Goal: Transaction & Acquisition: Download file/media

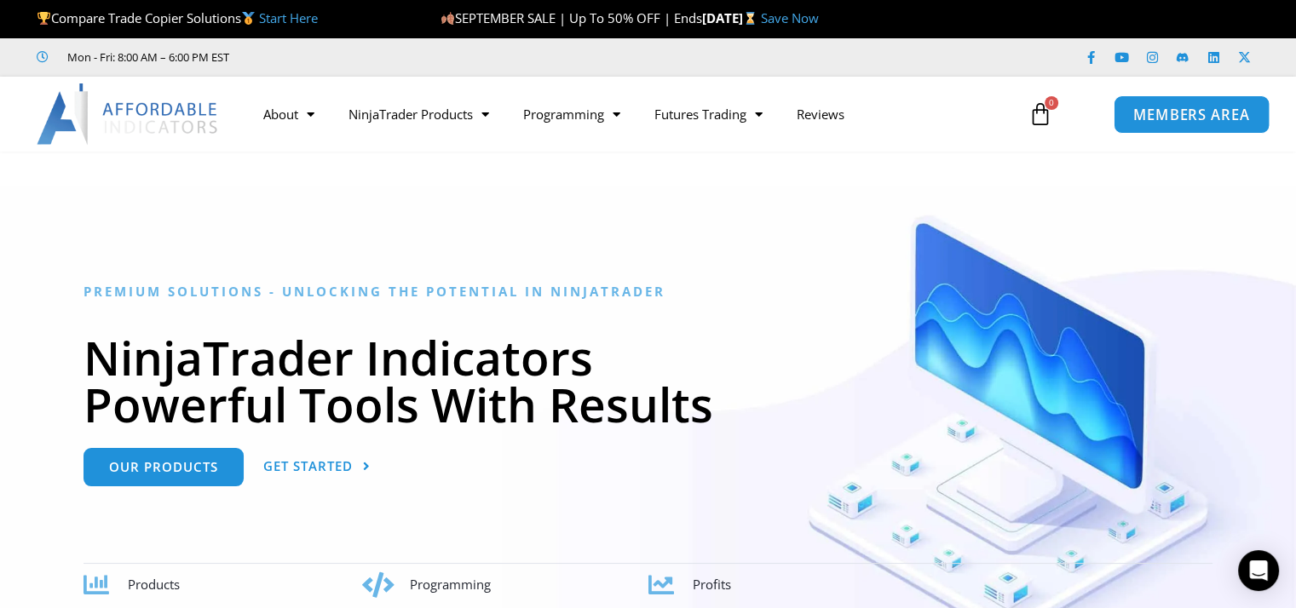
click at [1151, 109] on span "MEMBERS AREA" at bounding box center [1191, 114] width 117 height 14
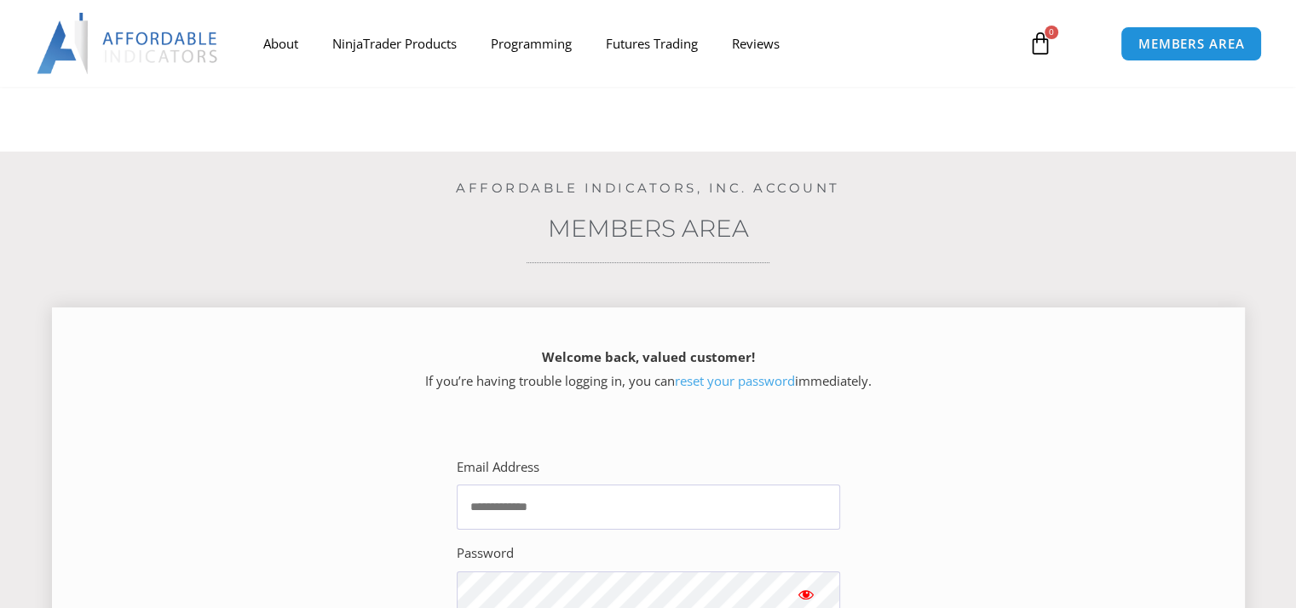
scroll to position [256, 0]
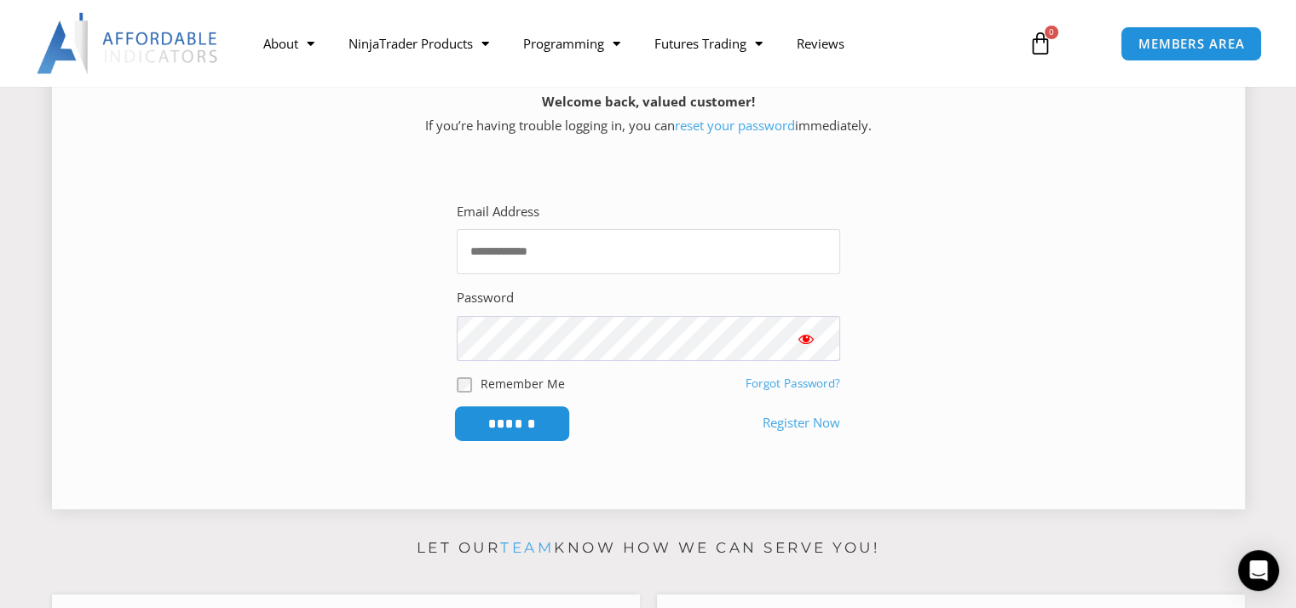
type input "**********"
click at [513, 423] on input "******" at bounding box center [511, 423] width 117 height 37
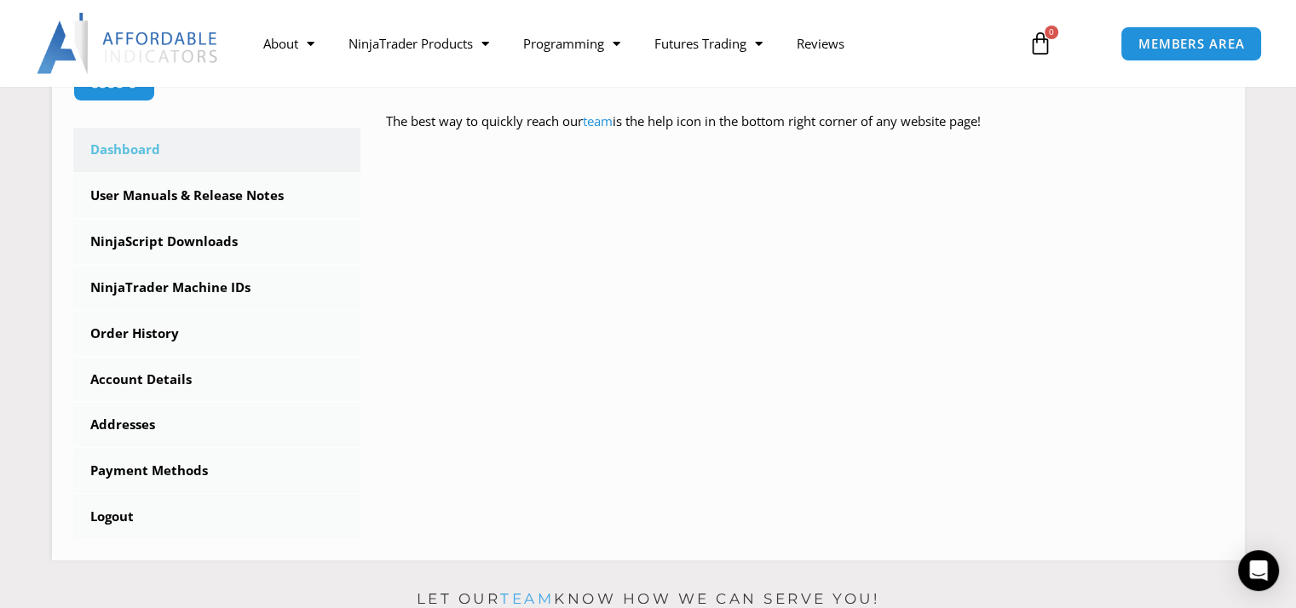
scroll to position [426, 0]
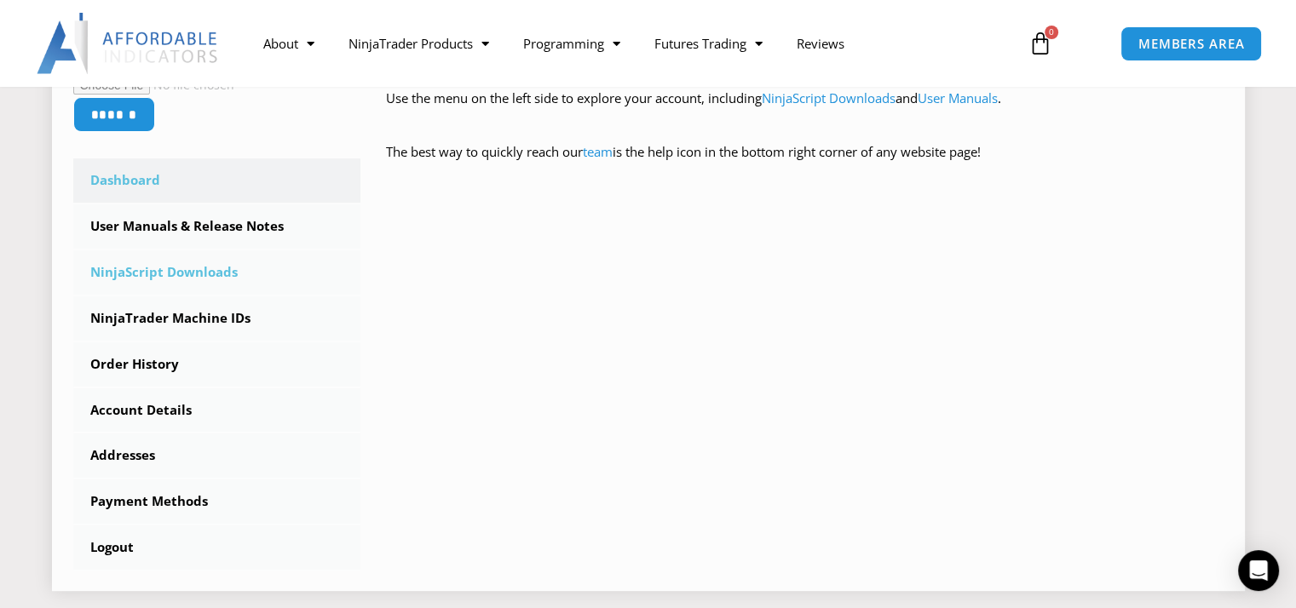
click at [224, 267] on link "NinjaScript Downloads" at bounding box center [217, 272] width 288 height 44
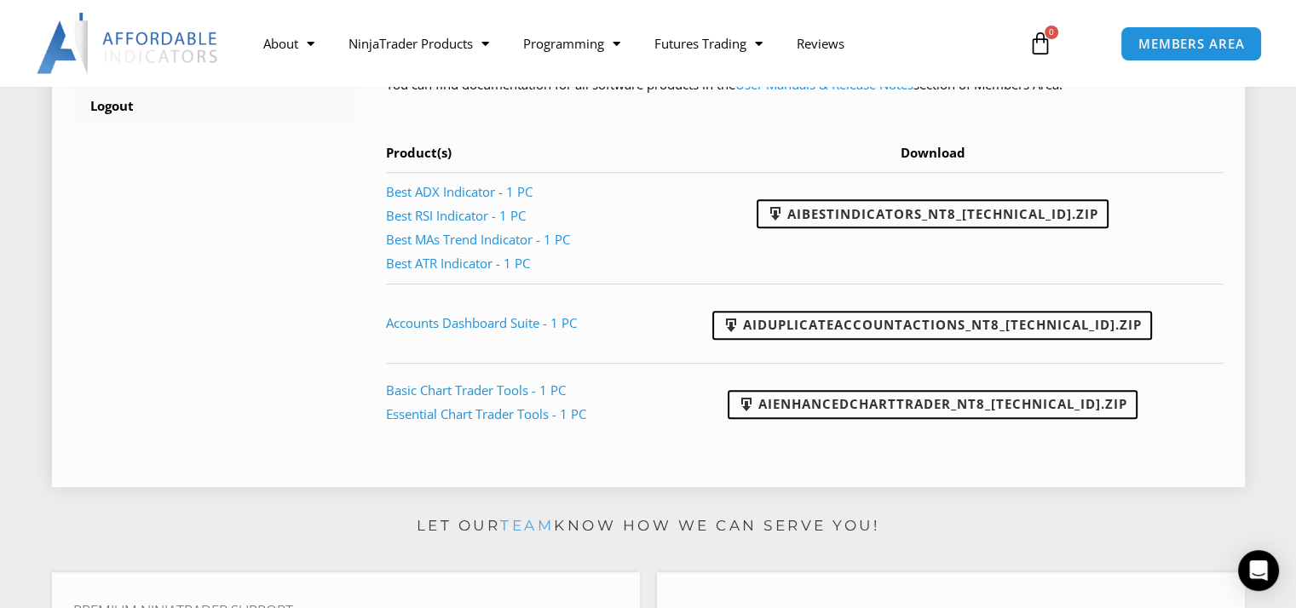
scroll to position [852, 0]
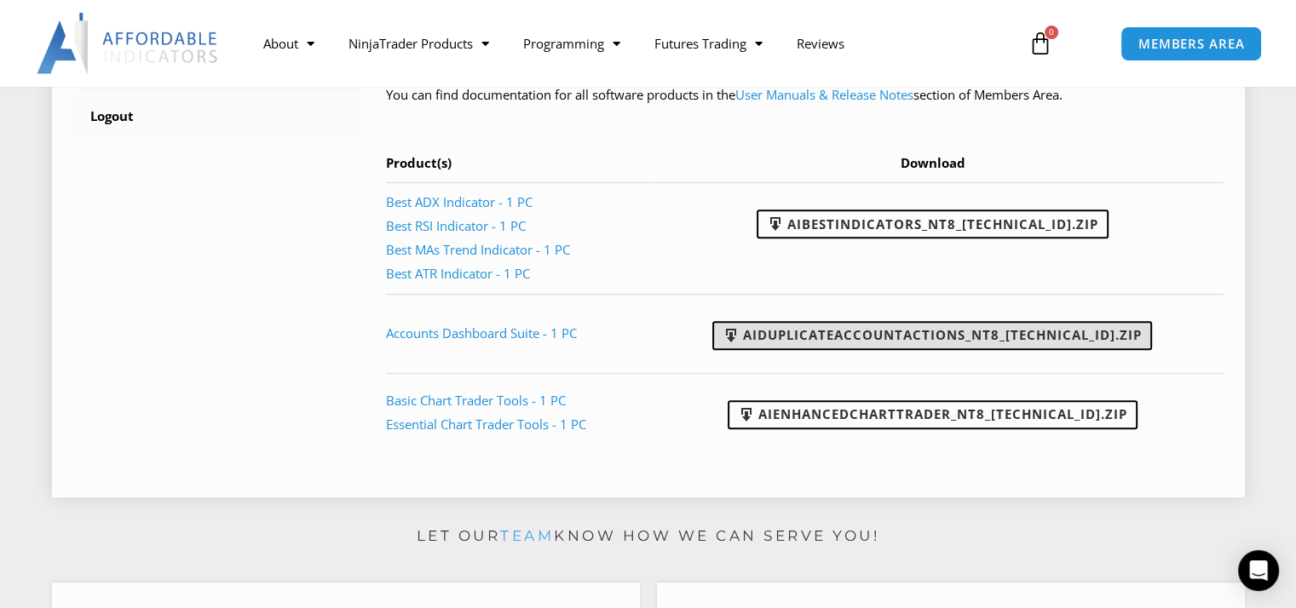
click at [831, 335] on link "AIDuplicateAccountActions_NT8_25.9.18.2.zip" at bounding box center [932, 335] width 440 height 29
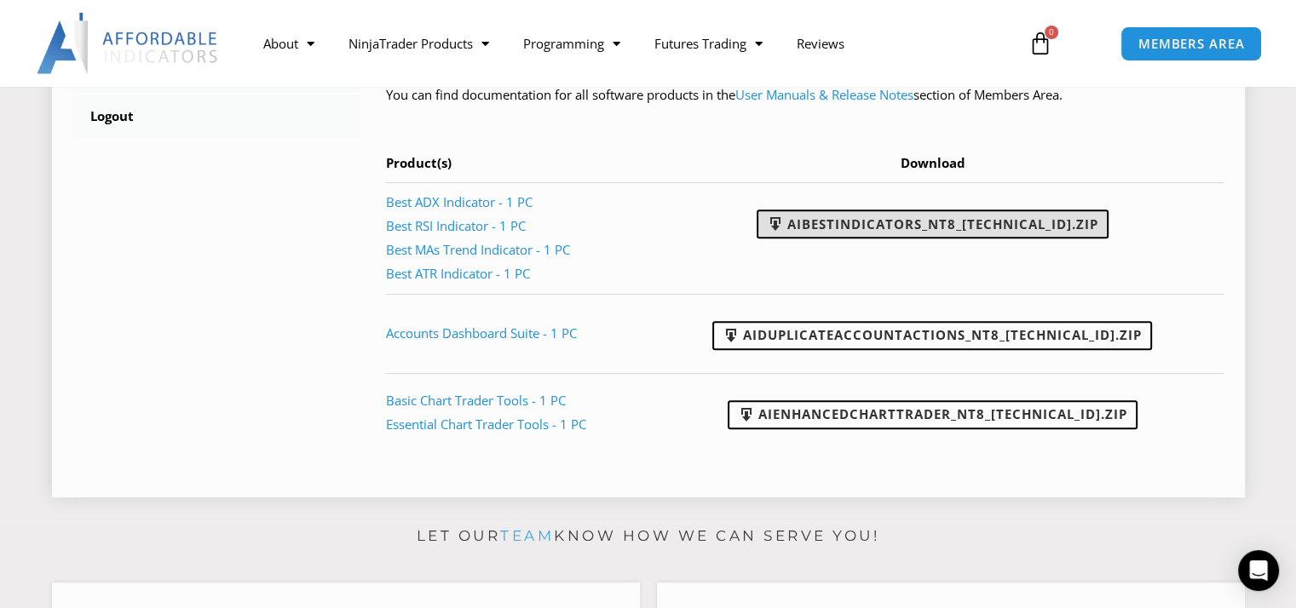
click at [852, 219] on link "AIBestIndicators_NT8_25.8.12.1.zip" at bounding box center [932, 224] width 352 height 29
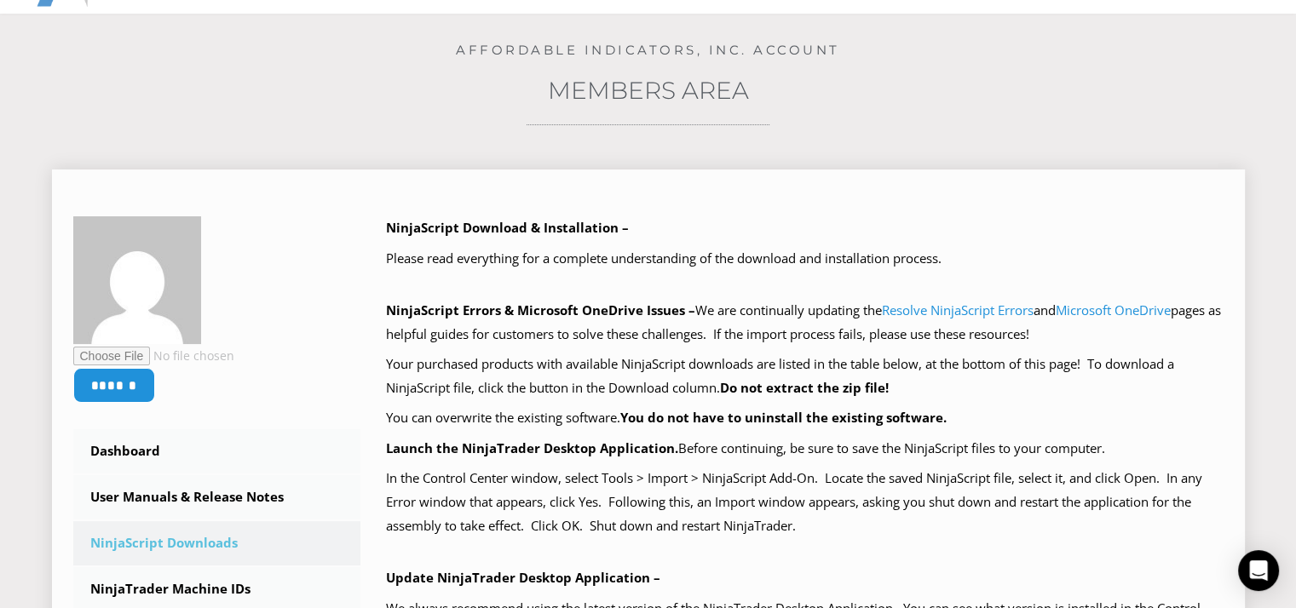
scroll to position [0, 0]
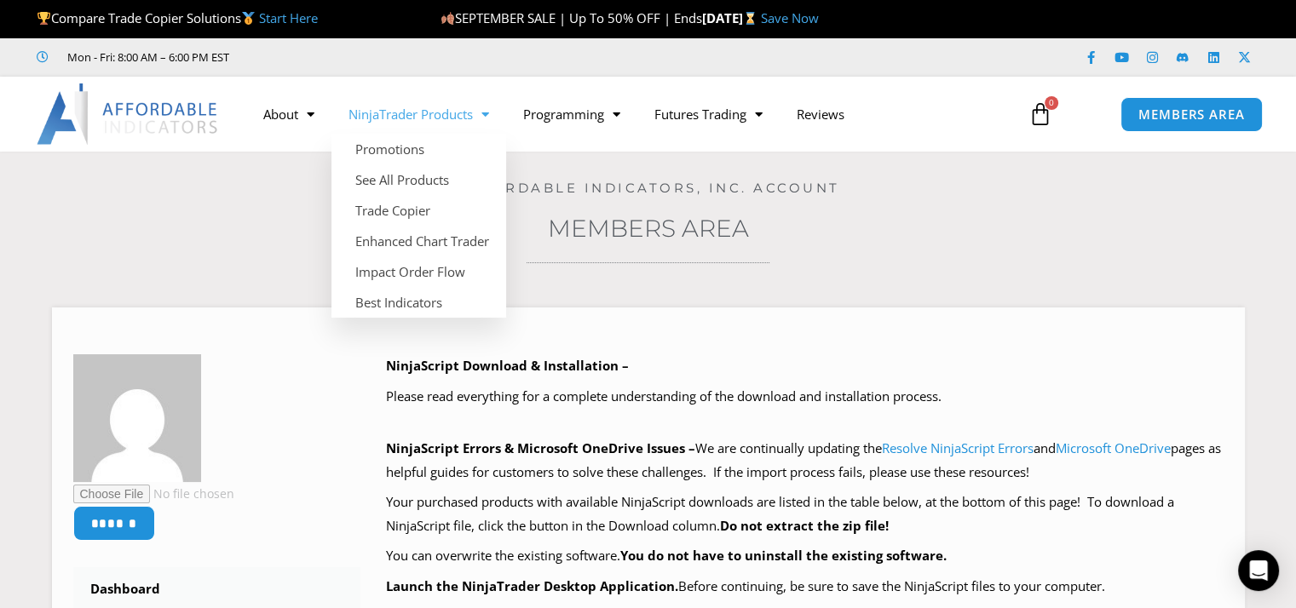
click at [426, 117] on link "NinjaTrader Products" at bounding box center [418, 114] width 175 height 39
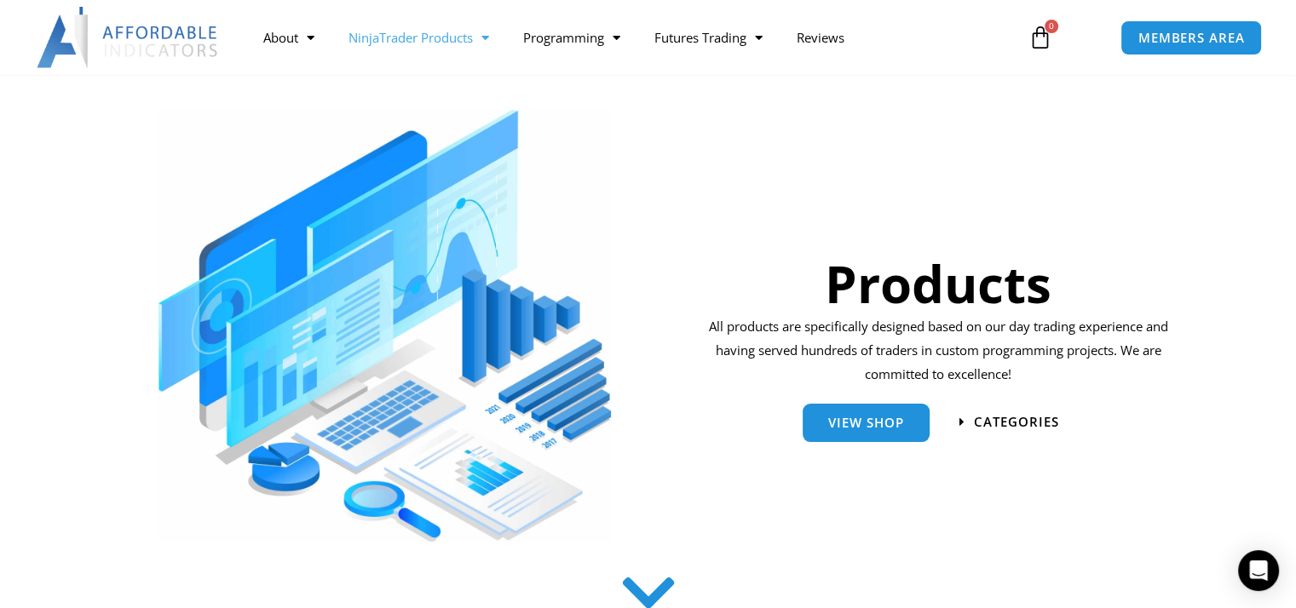
scroll to position [170, 0]
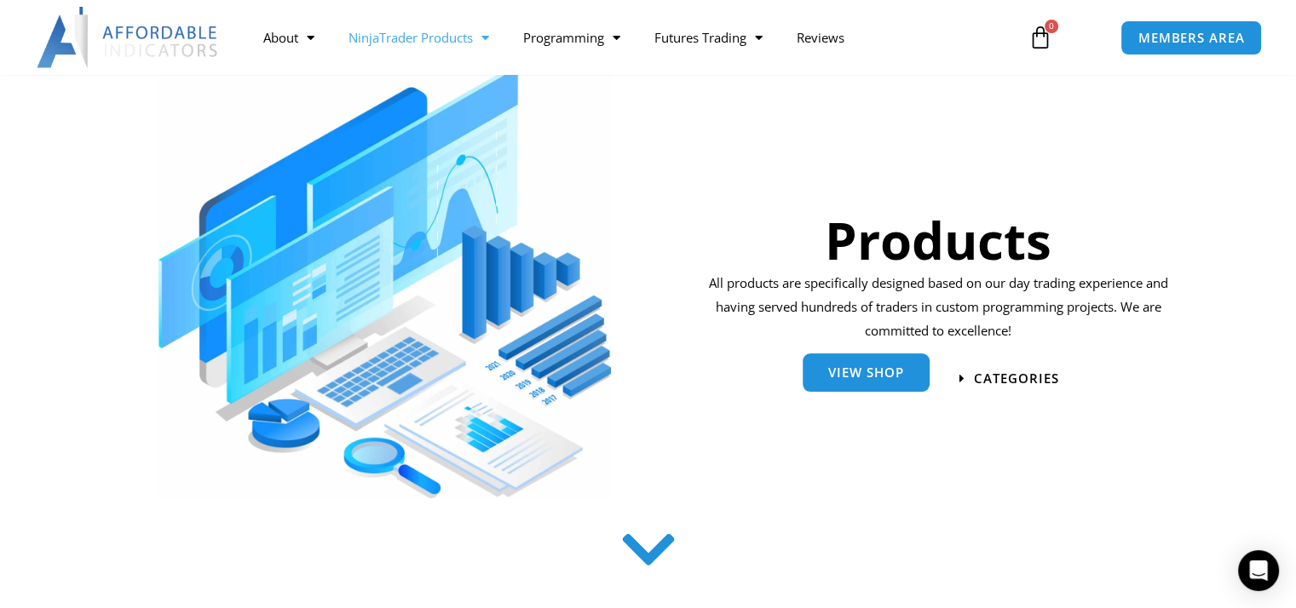
click at [880, 382] on link "View Shop" at bounding box center [865, 373] width 127 height 38
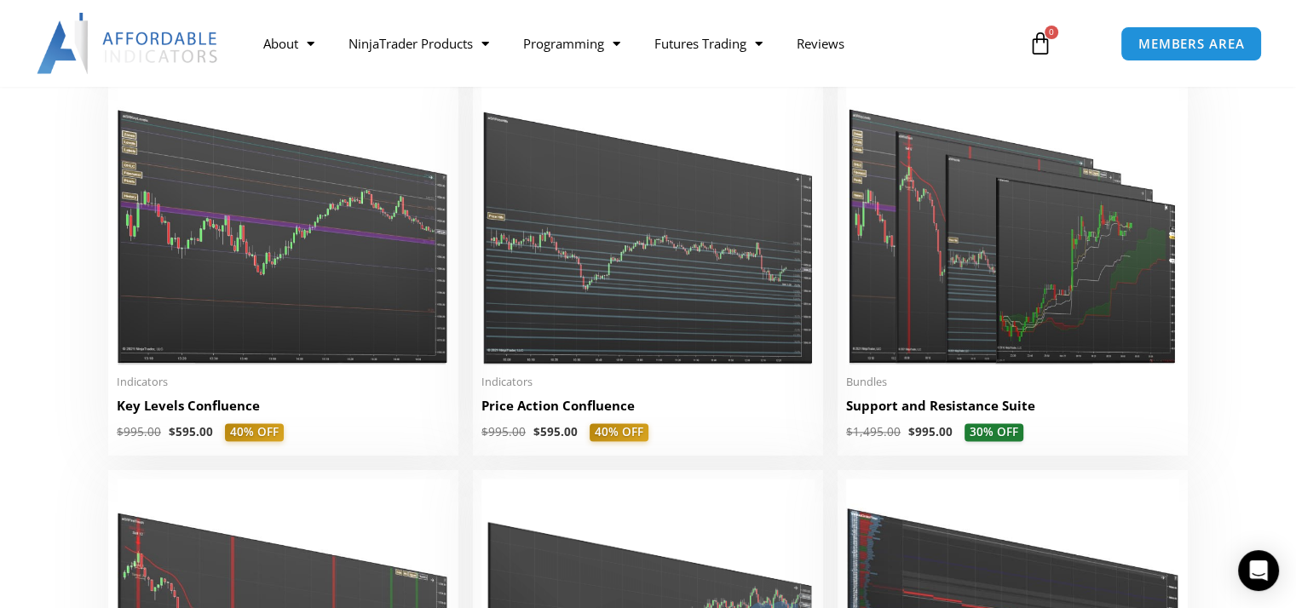
scroll to position [2385, 0]
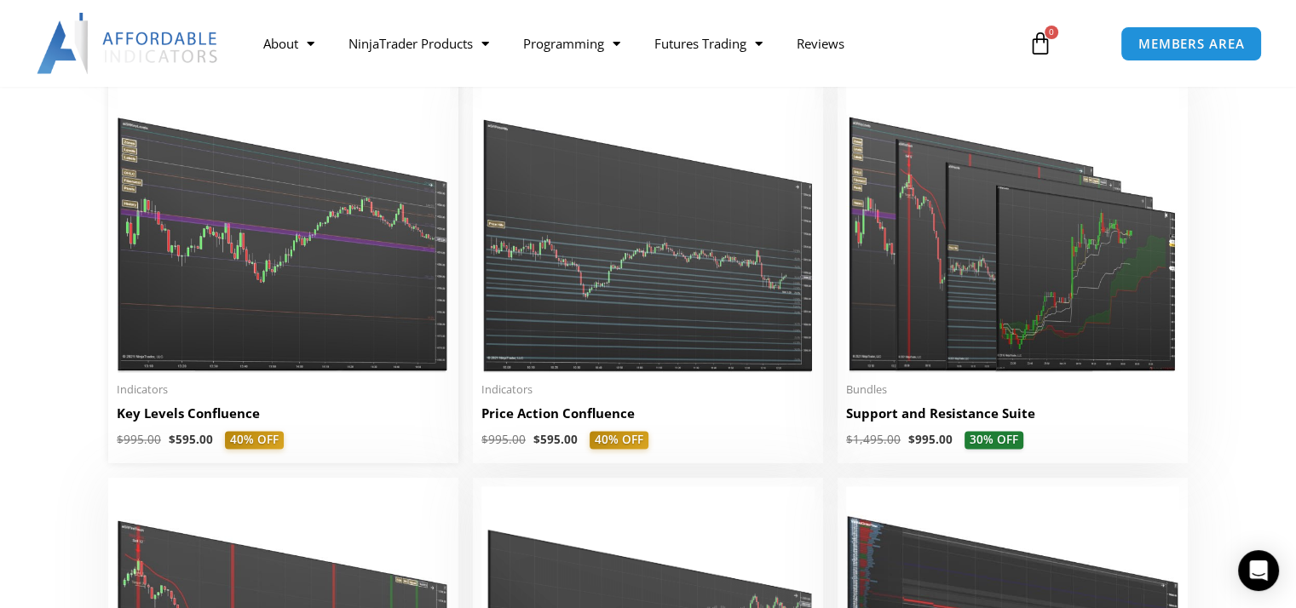
click at [228, 320] on img at bounding box center [283, 228] width 333 height 286
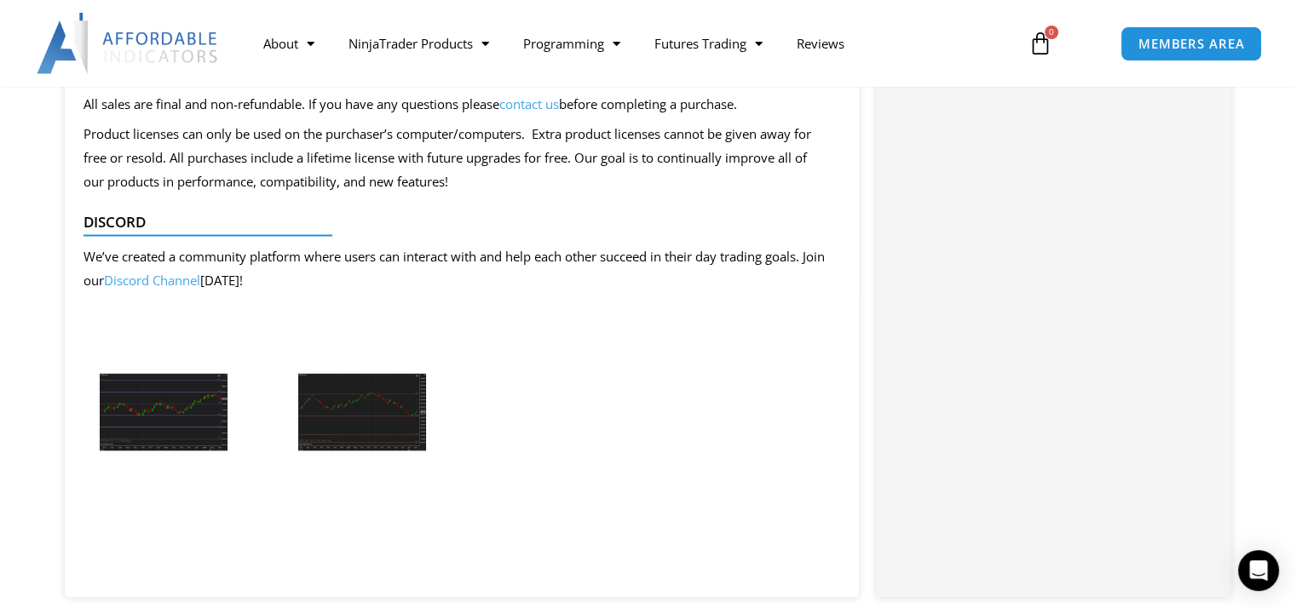
scroll to position [3408, 0]
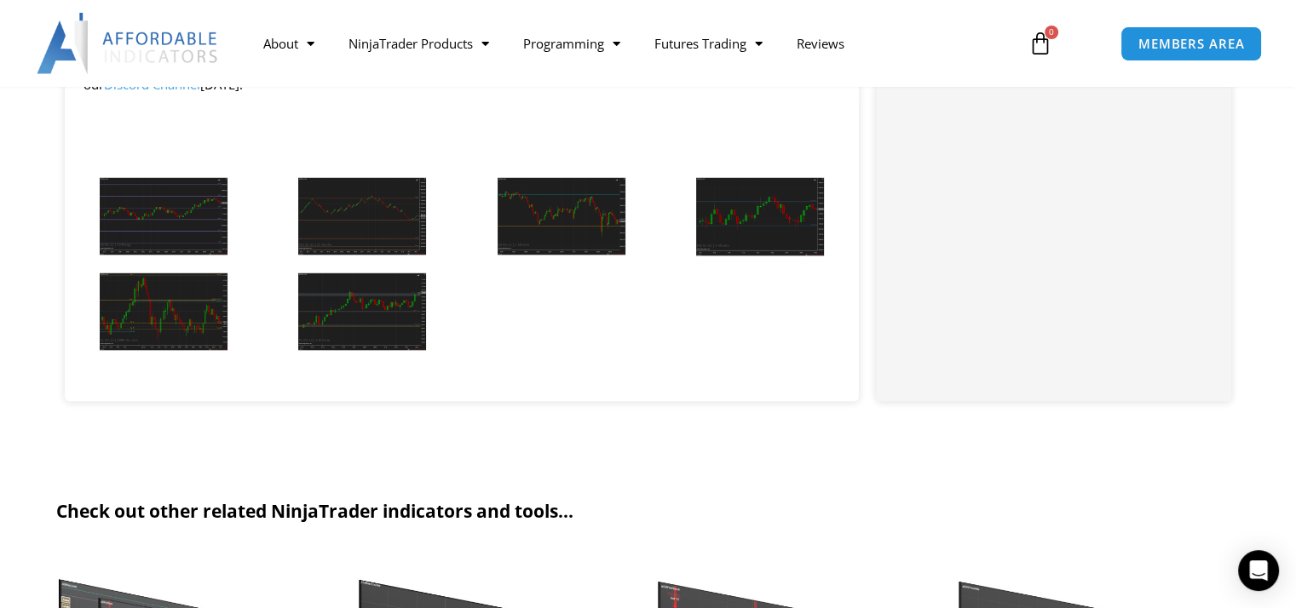
click at [198, 290] on img at bounding box center [164, 312] width 128 height 78
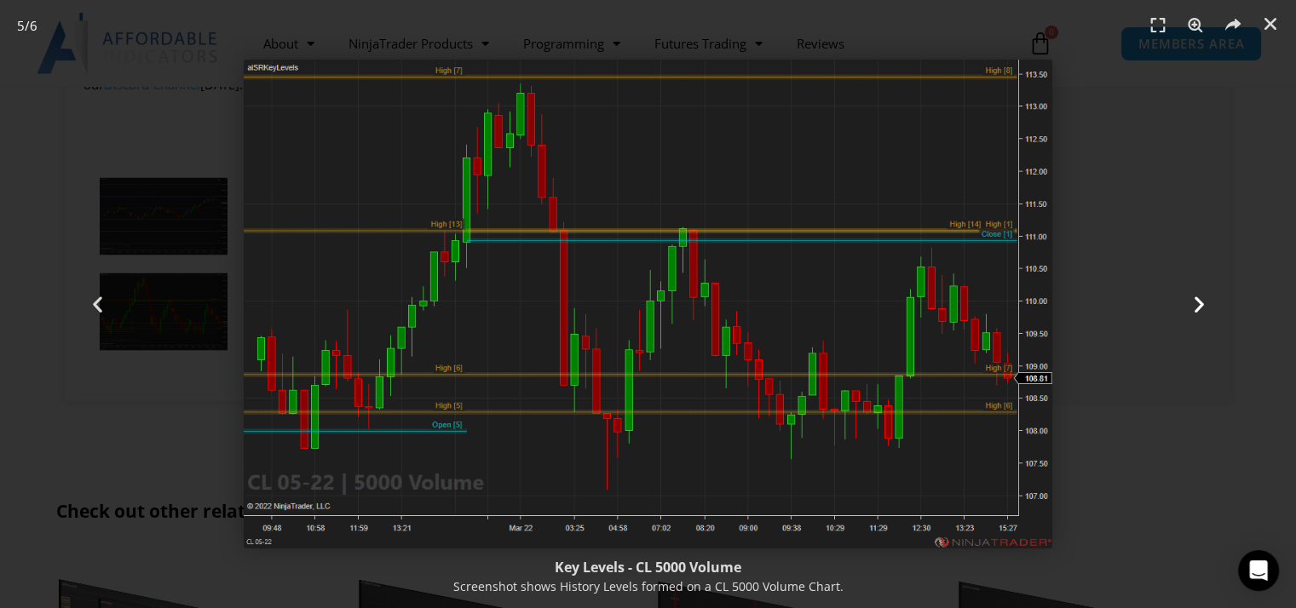
click at [1205, 303] on icon "Next slide" at bounding box center [1198, 304] width 21 height 21
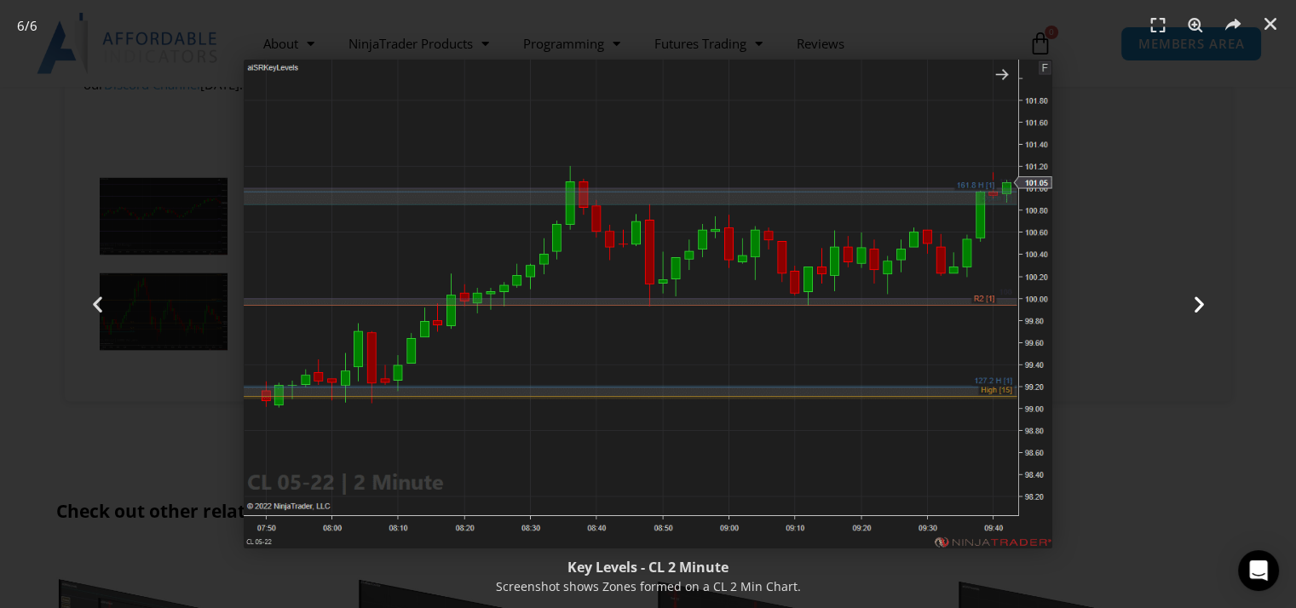
click at [1205, 303] on icon "Next slide" at bounding box center [1198, 304] width 21 height 21
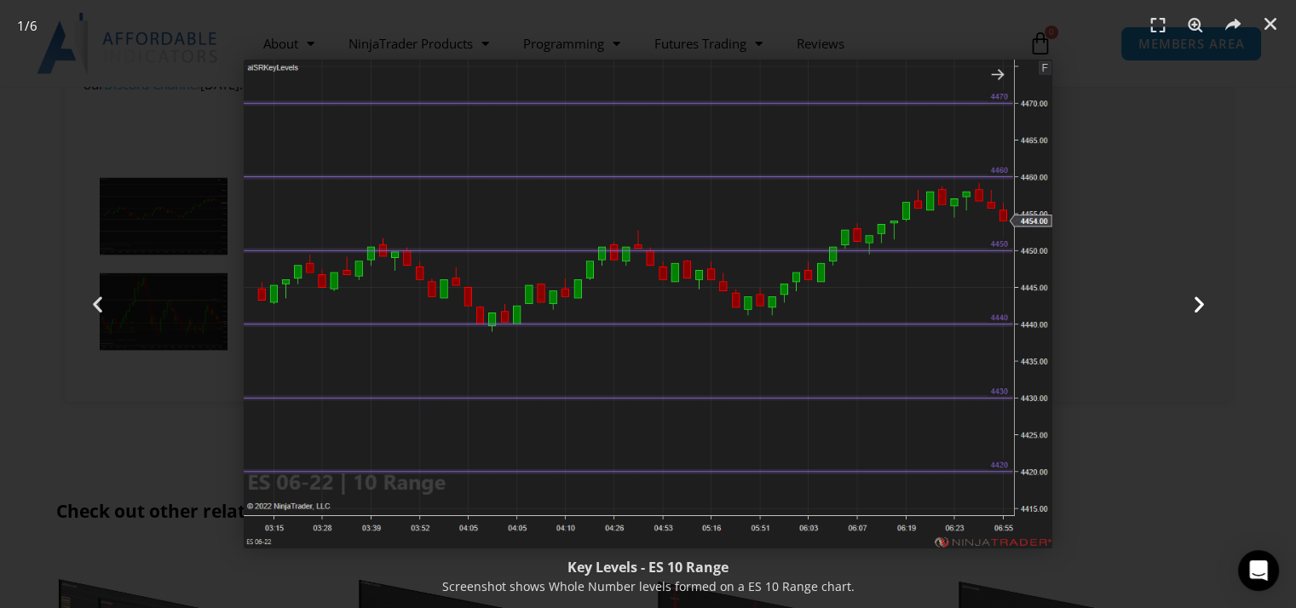
click at [1205, 303] on icon "Next slide" at bounding box center [1198, 304] width 21 height 21
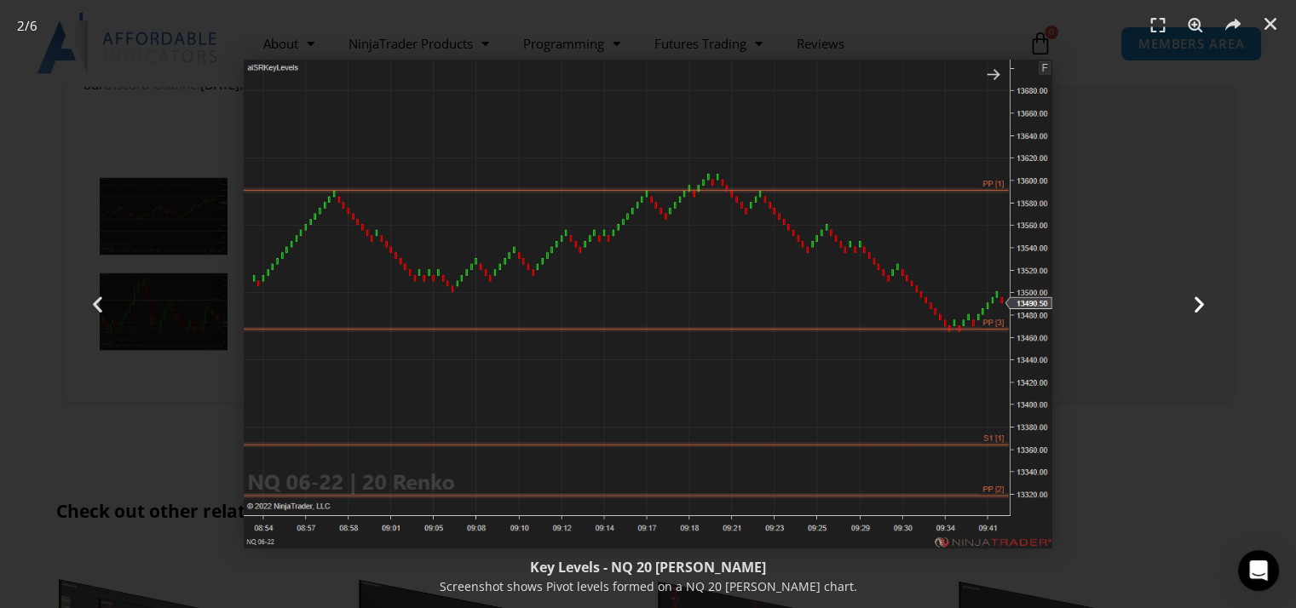
click at [1205, 303] on icon "Next slide" at bounding box center [1198, 304] width 21 height 21
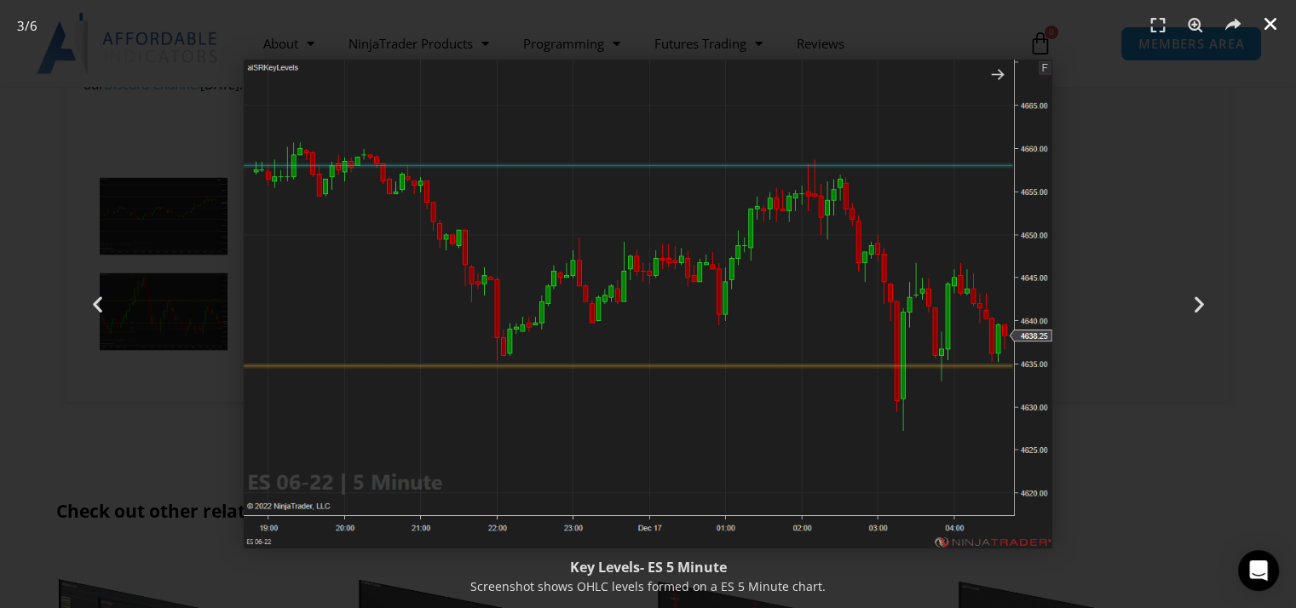
click at [1268, 21] on icon "Close (Esc)" at bounding box center [1270, 23] width 17 height 17
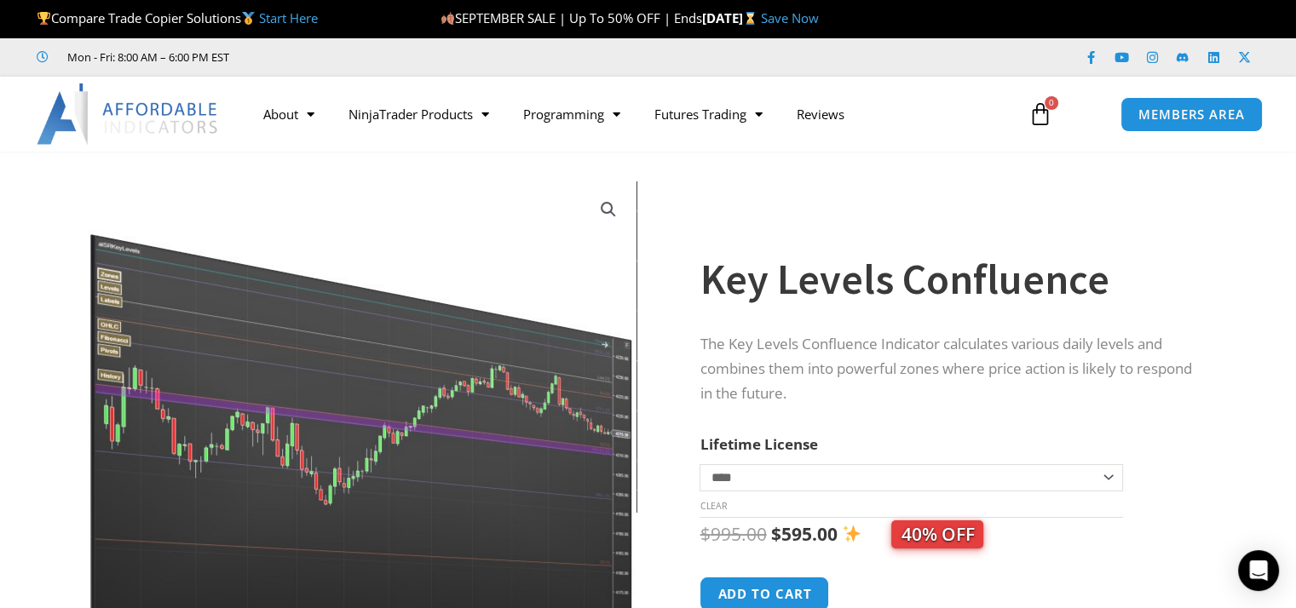
scroll to position [0, 0]
